Goal: Transaction & Acquisition: Download file/media

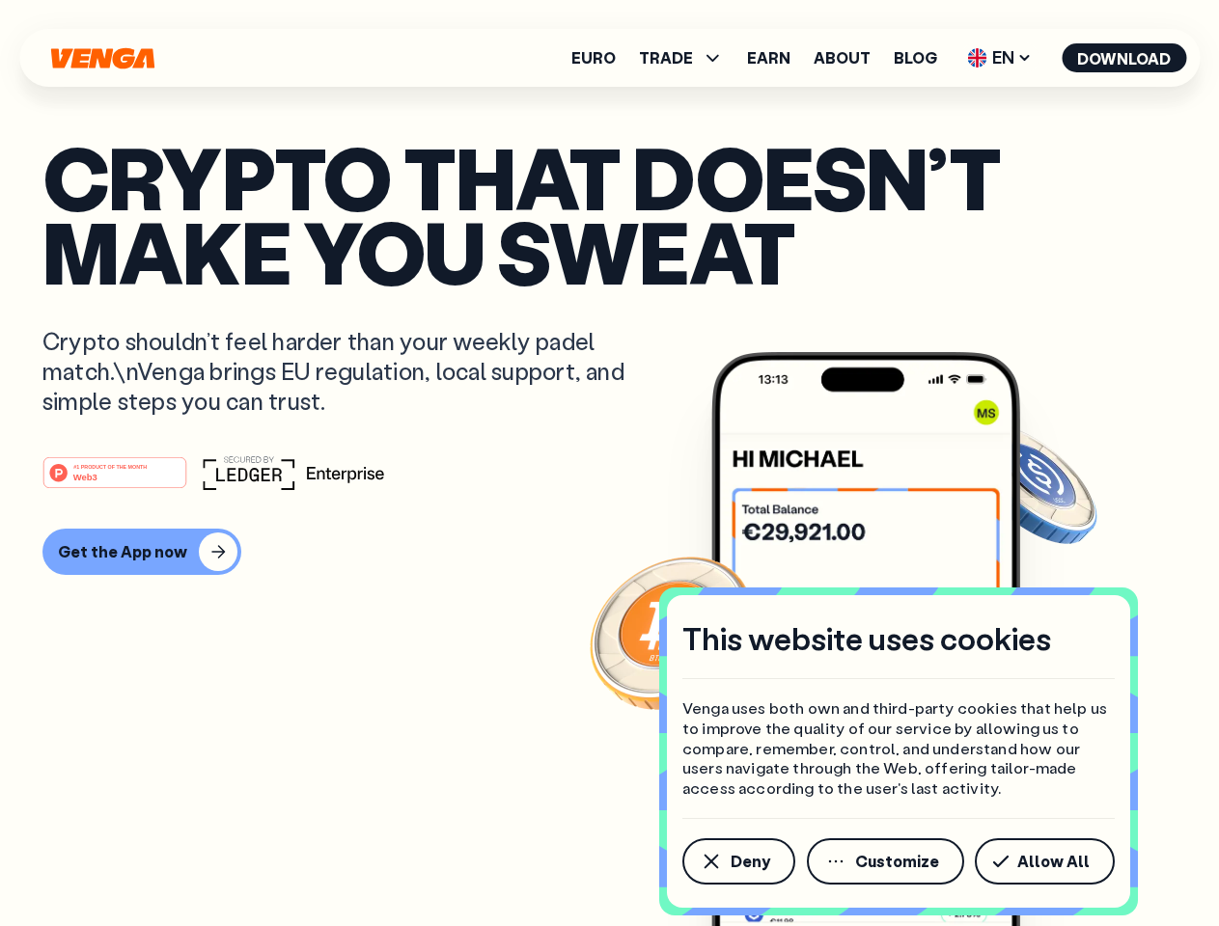
click at [609, 463] on div "#1 PRODUCT OF THE MONTH Web3" at bounding box center [609, 472] width 1134 height 35
click at [737, 862] on span "Deny" at bounding box center [750, 861] width 40 height 15
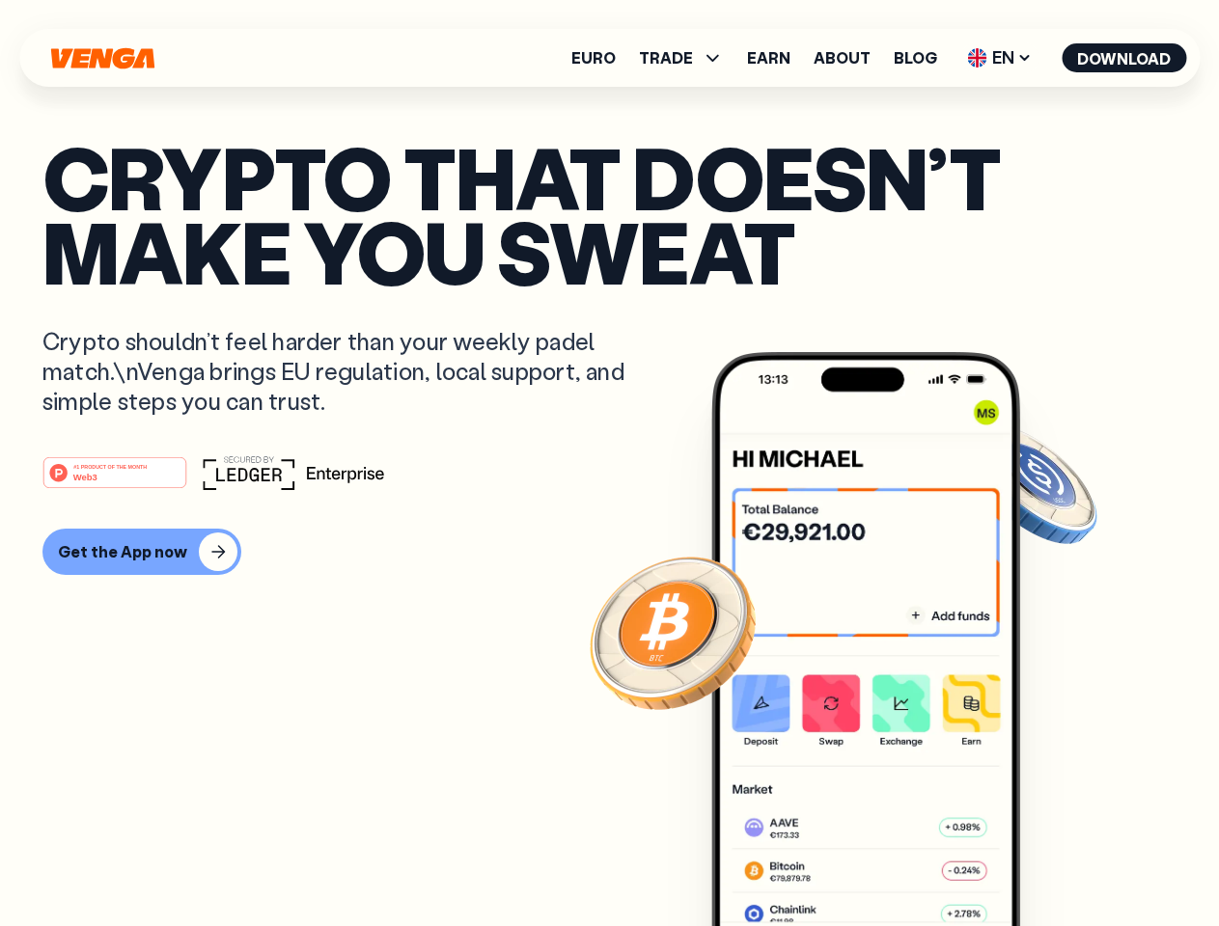
click at [887, 862] on img at bounding box center [865, 675] width 309 height 646
click at [1048, 862] on article "Crypto that doesn’t make you sweat Crypto shouldn’t feel harder than your weekl…" at bounding box center [609, 502] width 1134 height 724
click at [687, 58] on span "TRADE" at bounding box center [666, 57] width 54 height 15
click at [1000, 58] on span "EN" at bounding box center [999, 57] width 78 height 31
click at [1124, 58] on button "Download" at bounding box center [1123, 57] width 124 height 29
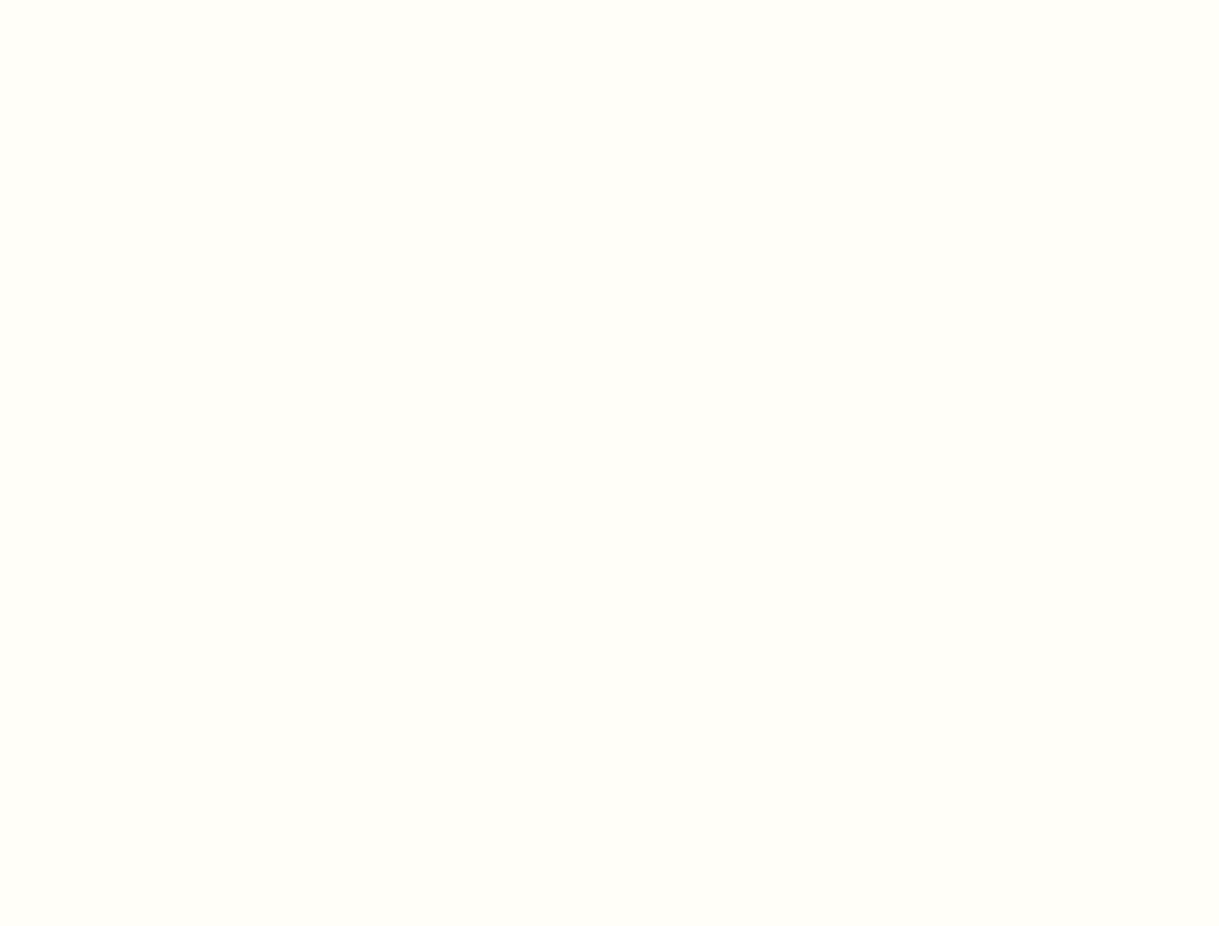
click at [609, 0] on html "This website uses cookies Venga uses both own and third-party cookies that help…" at bounding box center [609, 0] width 1219 height 0
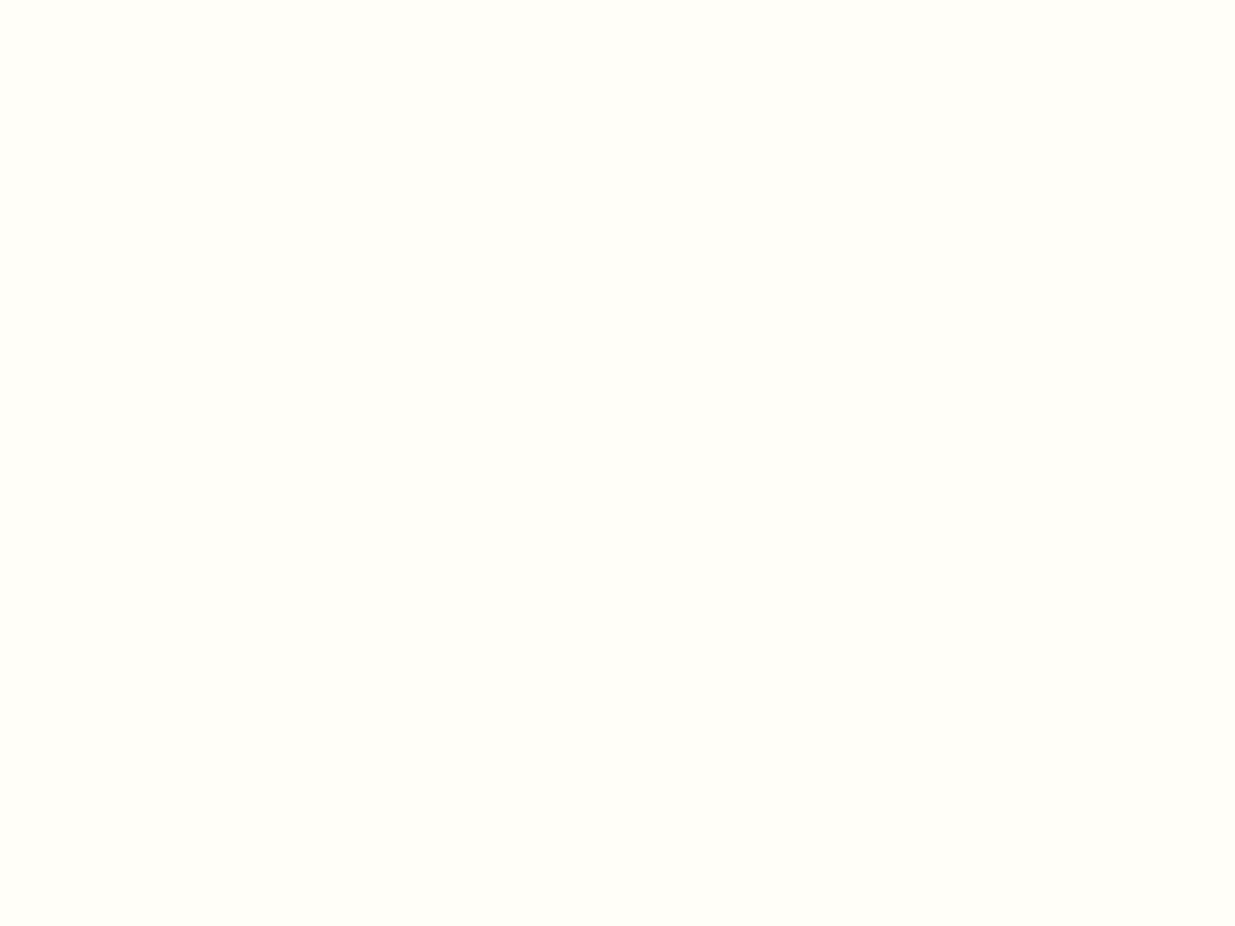
click at [139, 0] on html "This website uses cookies Venga uses both own and third-party cookies that help…" at bounding box center [617, 0] width 1235 height 0
click at [118, 0] on html "This website uses cookies Venga uses both own and third-party cookies that help…" at bounding box center [617, 0] width 1235 height 0
